Goal: Information Seeking & Learning: Learn about a topic

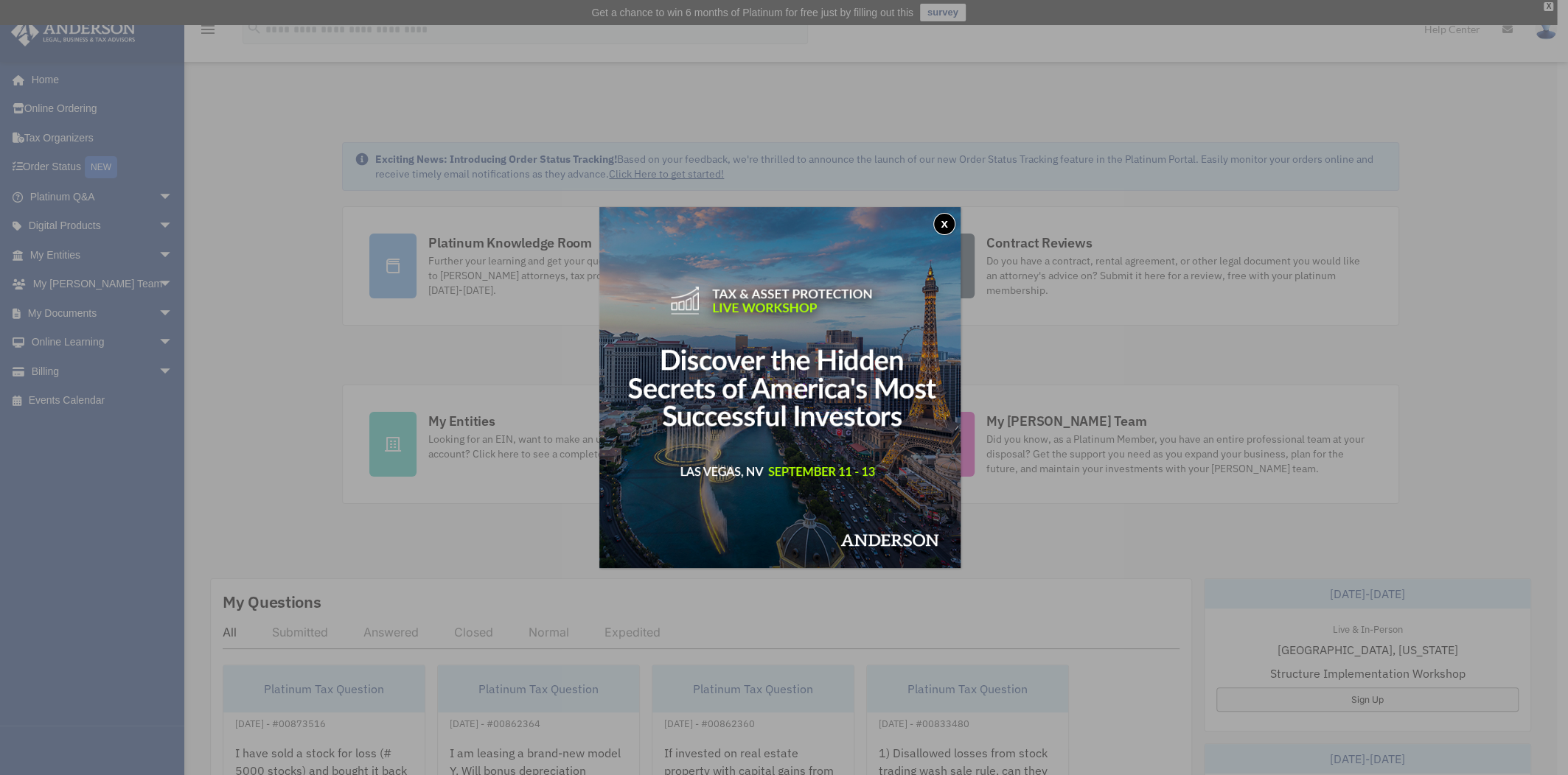
click at [941, 229] on button "x" at bounding box center [943, 223] width 22 height 22
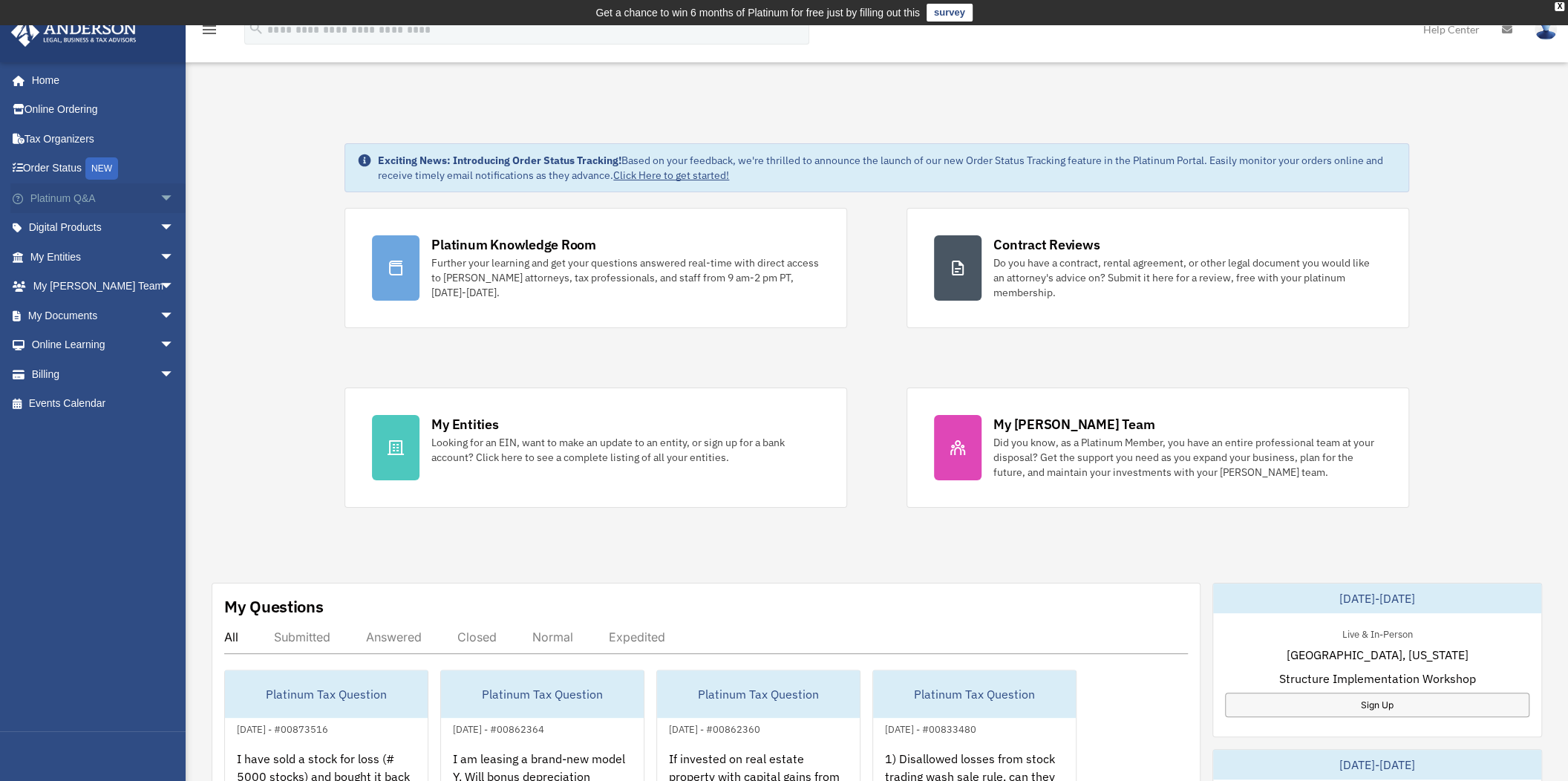
click at [76, 200] on link "Platinum Q&A arrow_drop_down" at bounding box center [103, 198] width 186 height 30
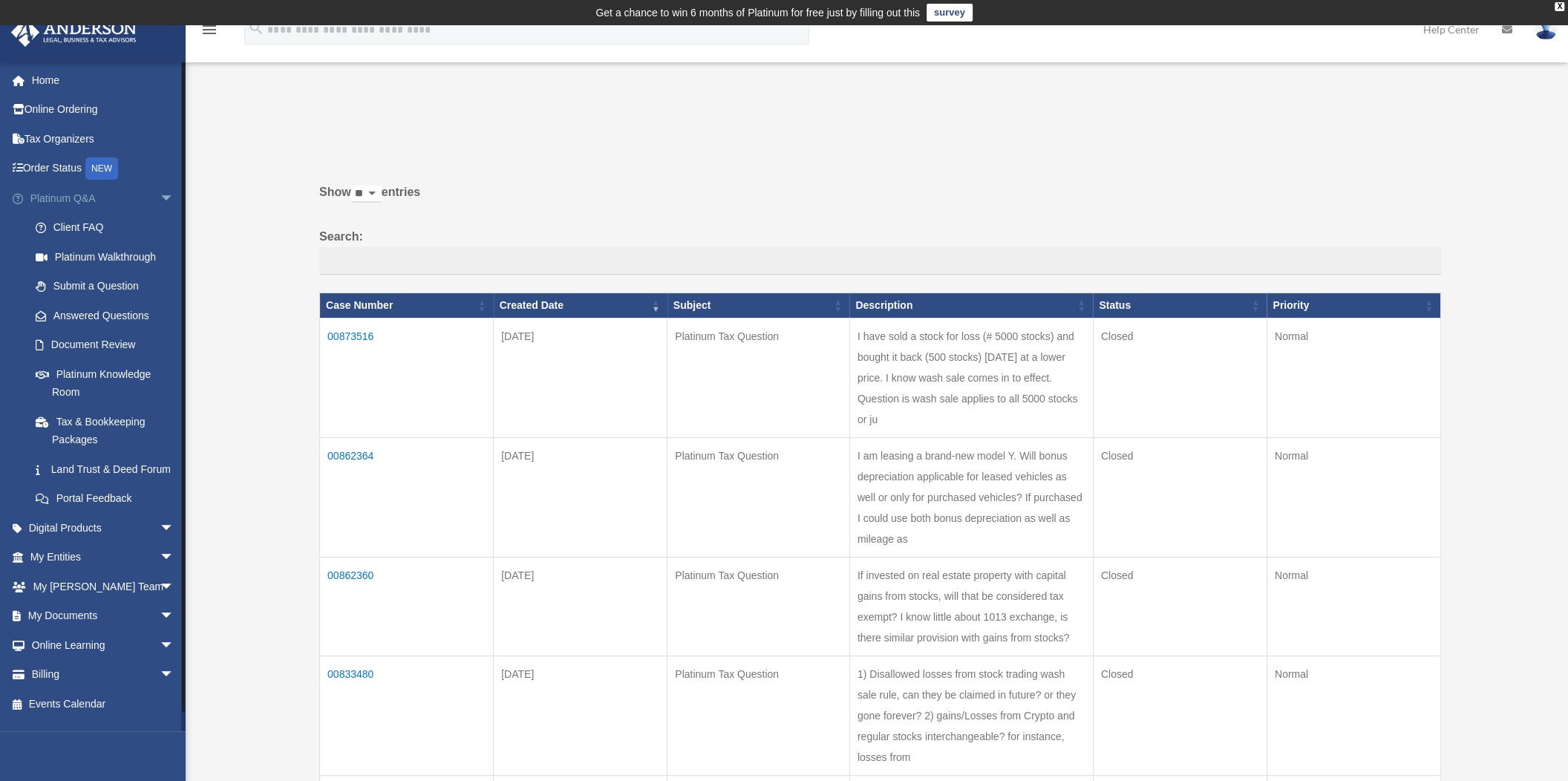
click at [71, 200] on link "Platinum Q&A arrow_drop_down" at bounding box center [103, 198] width 186 height 30
click at [48, 78] on link "Home" at bounding box center [103, 80] width 186 height 30
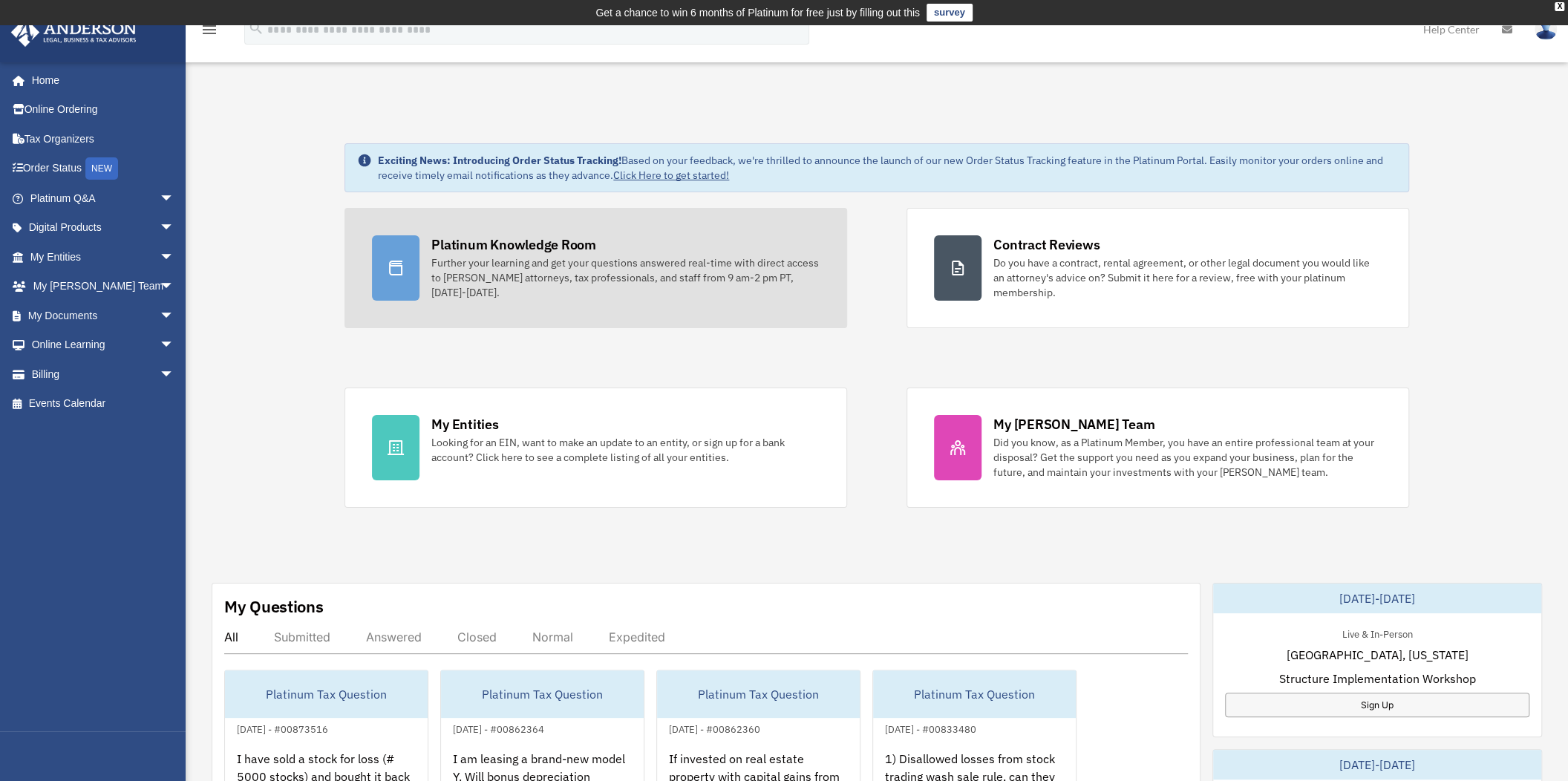
click at [500, 238] on div "Platinum Knowledge Room" at bounding box center [513, 244] width 165 height 19
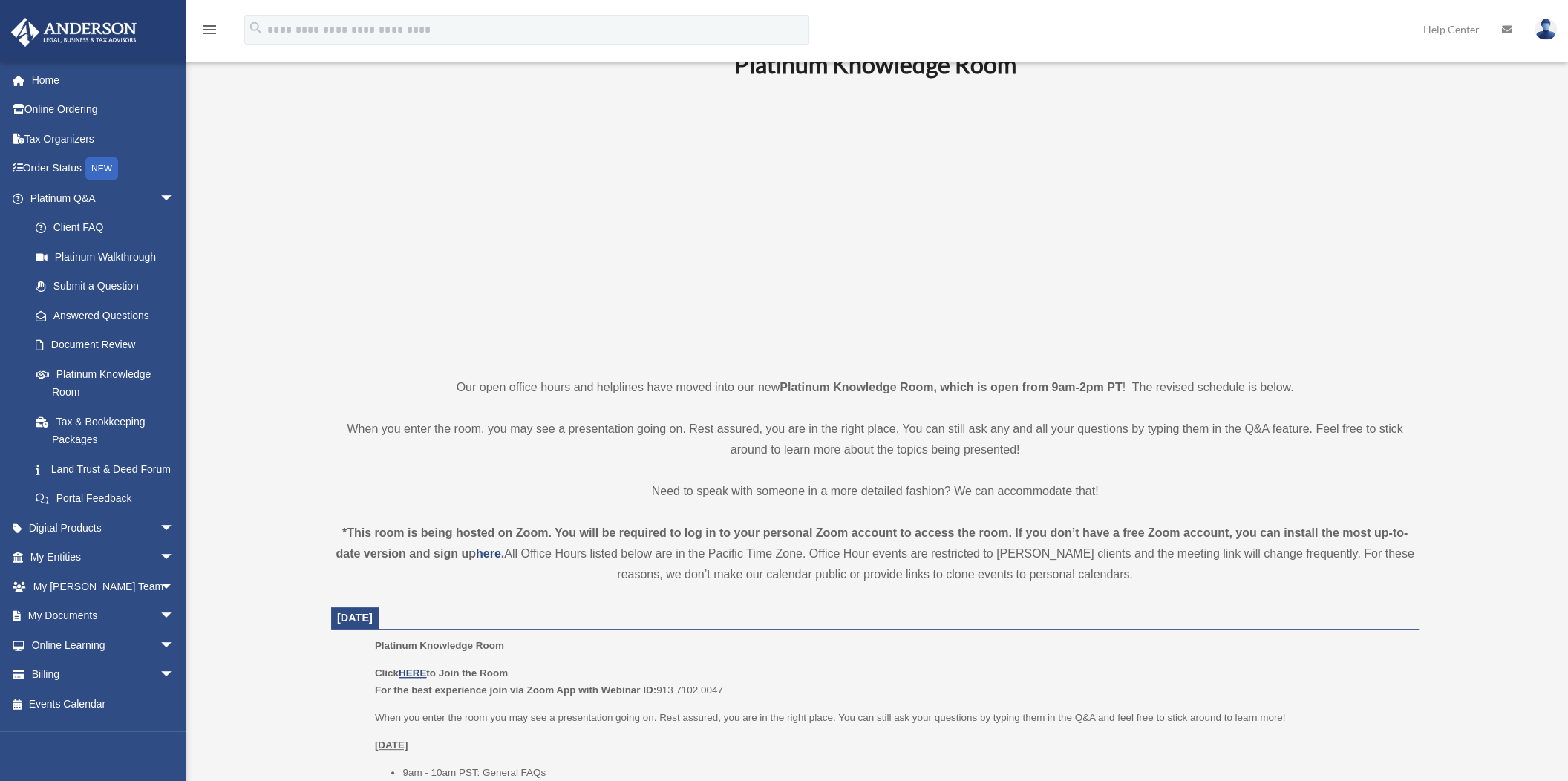
scroll to position [296, 0]
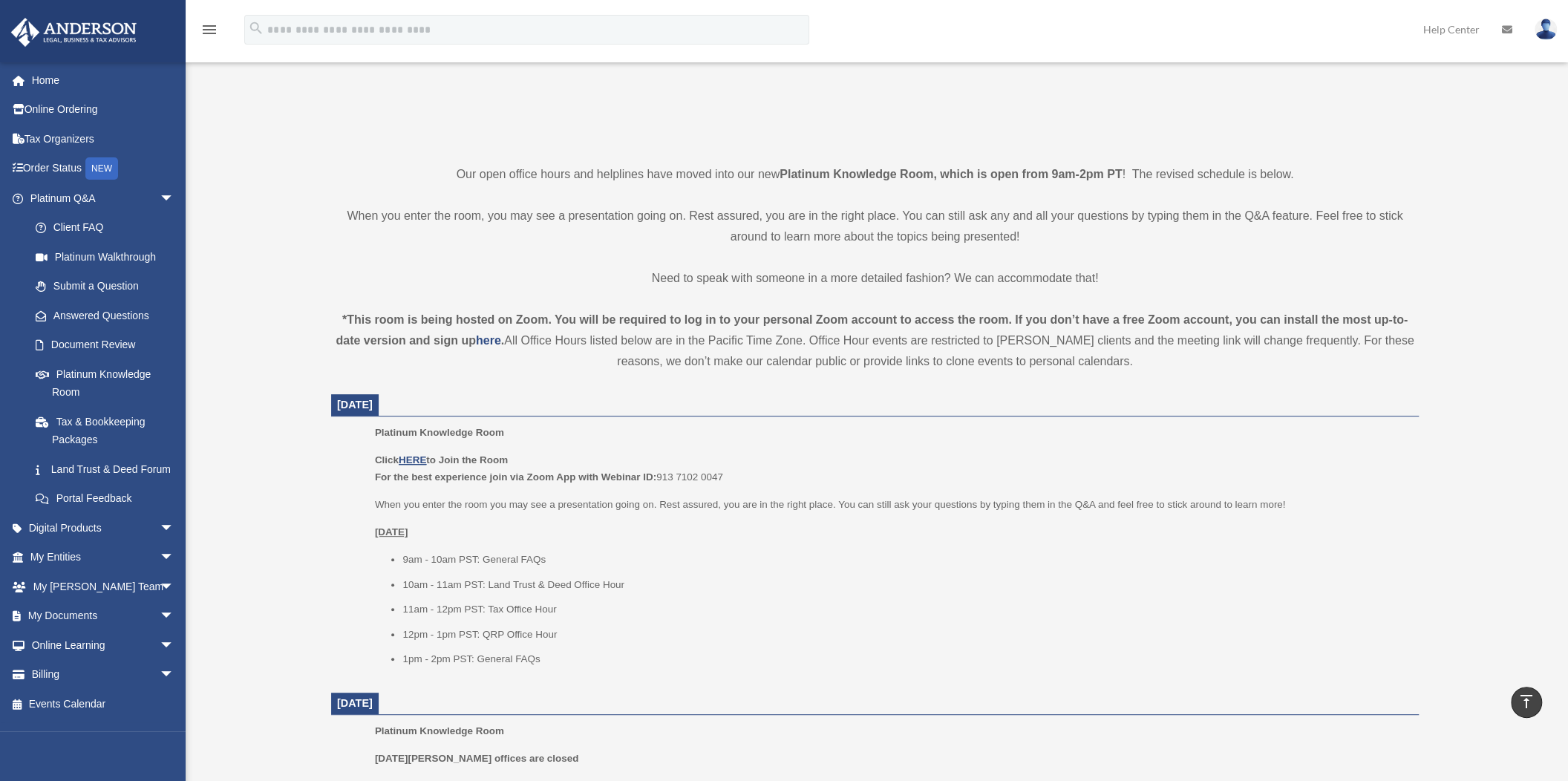
click at [409, 449] on div "Platinum Knowledge Room Click HERE to Join the Room For the best experience joi…" at bounding box center [891, 551] width 1033 height 254
click at [418, 454] on u "HERE" at bounding box center [412, 459] width 27 height 11
click at [412, 458] on u "HERE" at bounding box center [412, 459] width 27 height 11
